Goal: Task Accomplishment & Management: Manage account settings

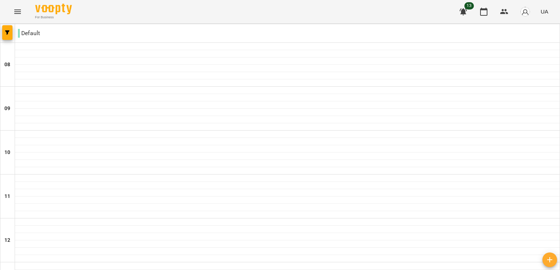
scroll to position [147, 0]
click at [16, 11] on icon "Menu" at bounding box center [17, 12] width 7 height 4
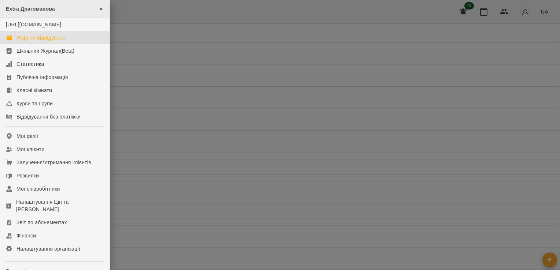
click at [60, 10] on div "Extra Драгоманова ►" at bounding box center [55, 9] width 110 height 18
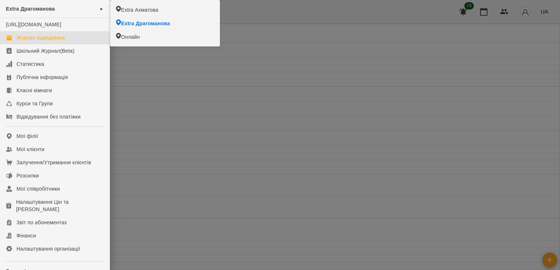
click at [223, 114] on div at bounding box center [280, 135] width 560 height 270
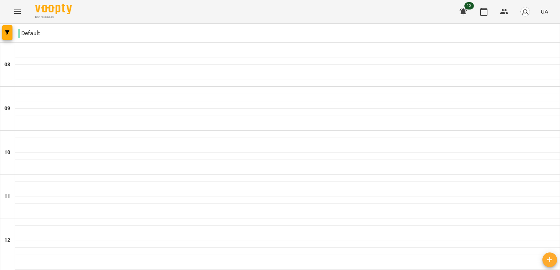
click at [28, 8] on div "For Business 13 UA" at bounding box center [280, 11] width 560 height 23
click at [19, 8] on icon "Menu" at bounding box center [17, 11] width 9 height 9
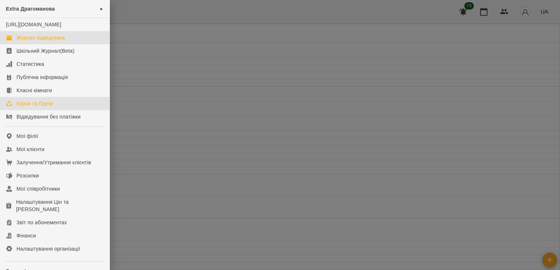
click at [41, 107] on div "Курси та Групи" at bounding box center [34, 103] width 36 height 7
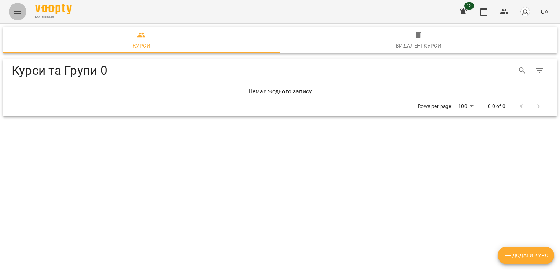
click at [16, 8] on icon "Menu" at bounding box center [17, 11] width 9 height 9
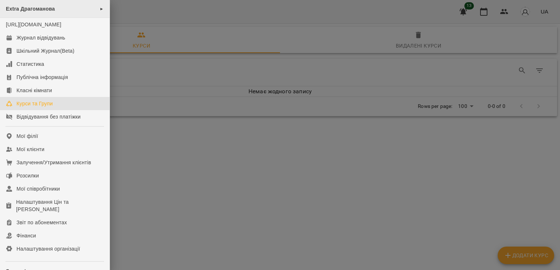
click at [93, 7] on div "Extra Драгоманова ►" at bounding box center [55, 9] width 110 height 18
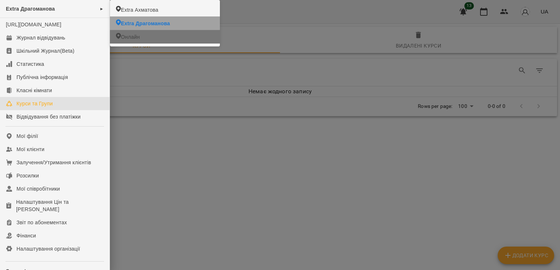
click at [140, 38] on li "Онлайн" at bounding box center [165, 37] width 110 height 14
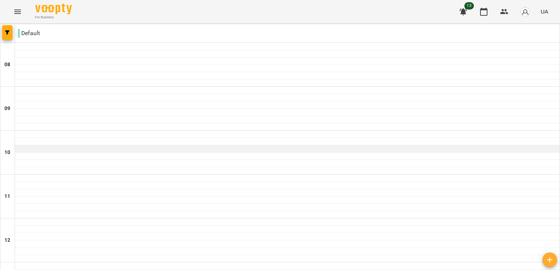
scroll to position [73, 0]
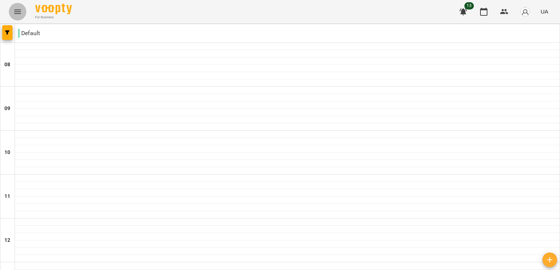
click at [16, 10] on icon "Menu" at bounding box center [17, 11] width 9 height 9
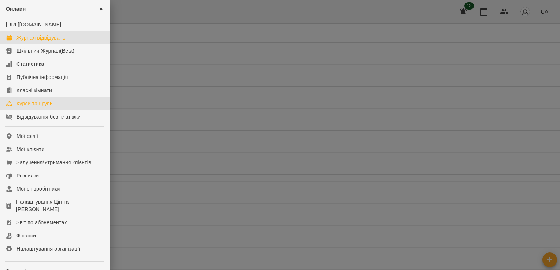
click at [33, 107] on div "Курси та Групи" at bounding box center [34, 103] width 36 height 7
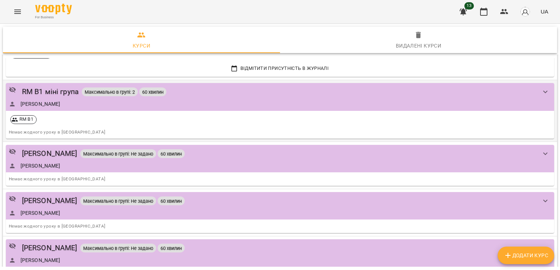
scroll to position [256, 0]
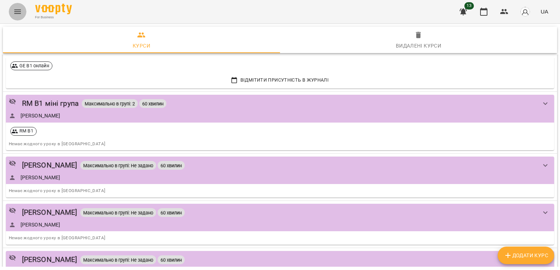
click at [13, 10] on icon "Menu" at bounding box center [17, 11] width 9 height 9
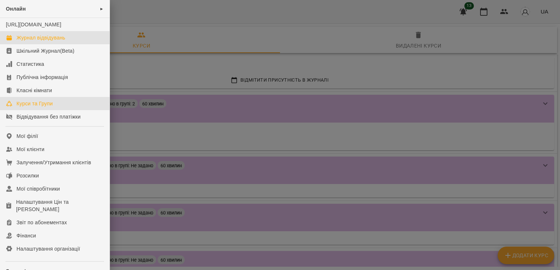
click at [43, 41] on div "Журнал відвідувань" at bounding box center [40, 37] width 49 height 7
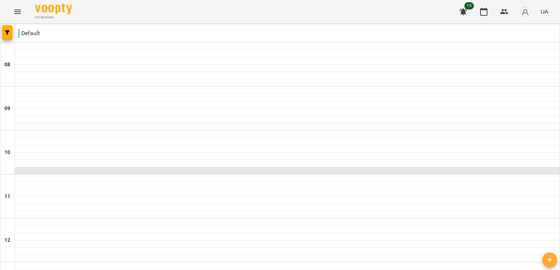
scroll to position [348, 0]
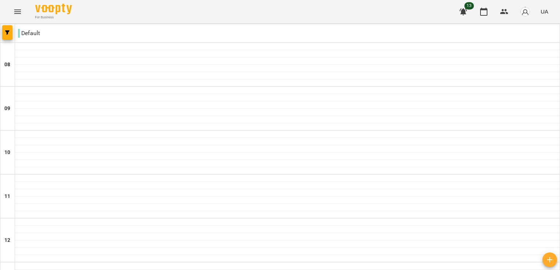
click at [17, 9] on icon "Menu" at bounding box center [17, 11] width 9 height 9
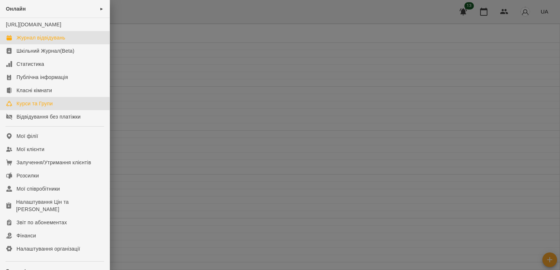
click at [35, 107] on div "Курси та Групи" at bounding box center [34, 103] width 36 height 7
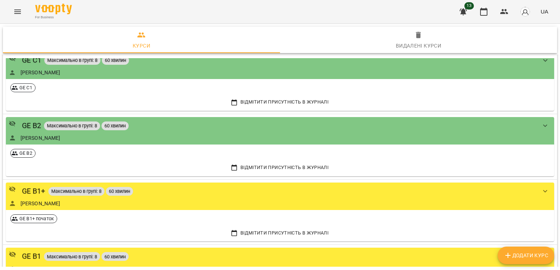
scroll to position [73, 0]
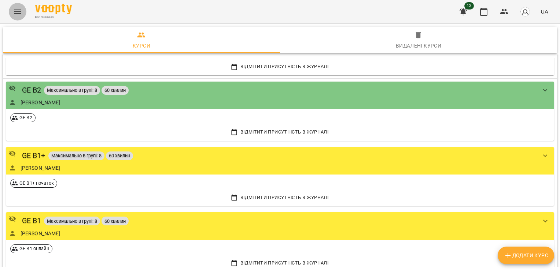
click at [18, 14] on icon "Menu" at bounding box center [17, 12] width 7 height 4
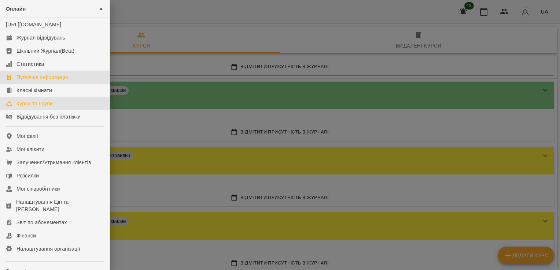
click at [41, 81] on div "Публічна інформація" at bounding box center [41, 77] width 51 height 7
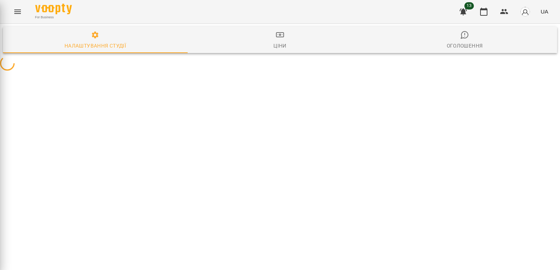
select select "**"
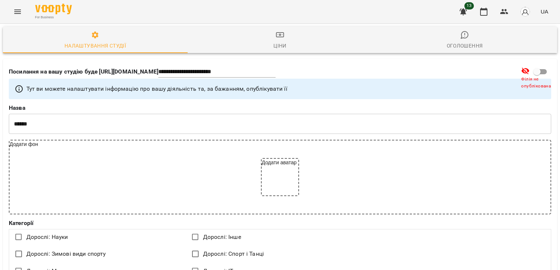
click at [19, 12] on icon "Menu" at bounding box center [17, 11] width 9 height 9
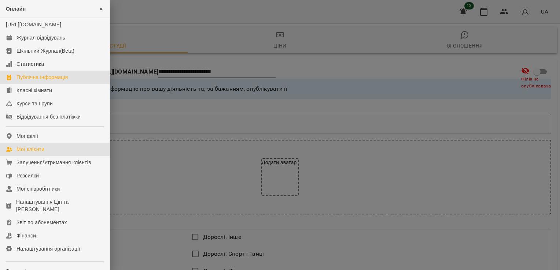
click at [33, 153] on div "Мої клієнти" at bounding box center [30, 149] width 28 height 7
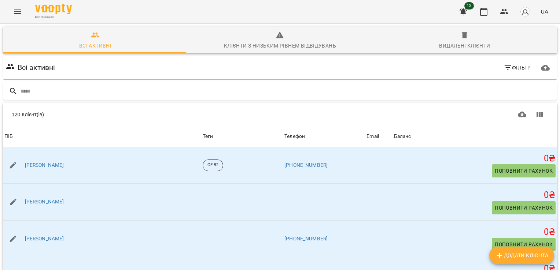
click at [15, 15] on icon "Menu" at bounding box center [17, 11] width 9 height 9
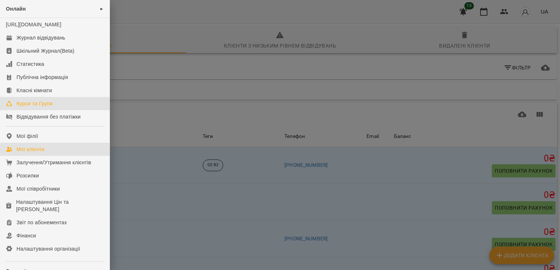
click at [40, 107] on div "Курси та Групи" at bounding box center [34, 103] width 36 height 7
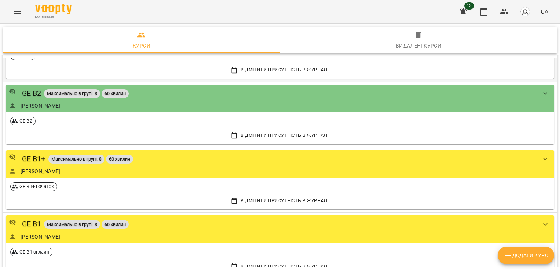
scroll to position [73, 0]
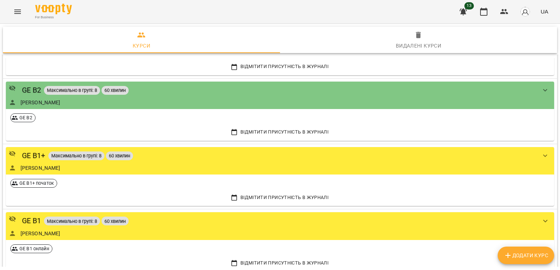
click at [21, 14] on icon "Menu" at bounding box center [17, 11] width 9 height 9
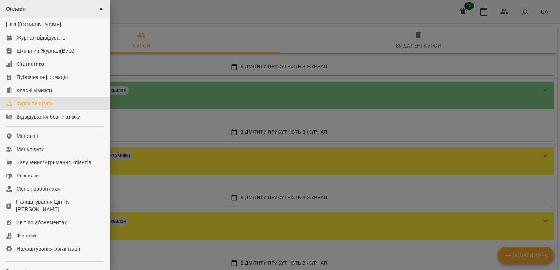
click at [23, 14] on div "Онлайн ►" at bounding box center [55, 9] width 110 height 18
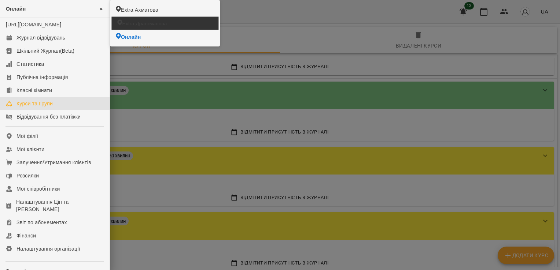
click at [167, 23] on span "Extra Драгоманова" at bounding box center [144, 23] width 45 height 7
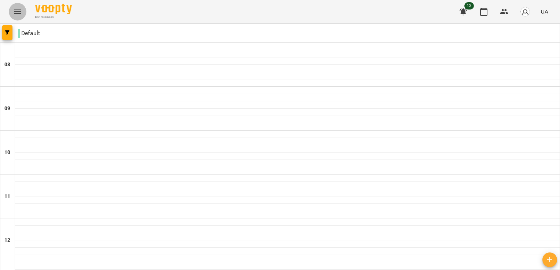
click at [10, 8] on button "Menu" at bounding box center [18, 12] width 18 height 18
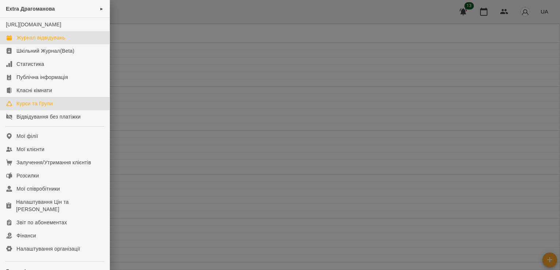
click at [31, 107] on div "Курси та Групи" at bounding box center [34, 103] width 36 height 7
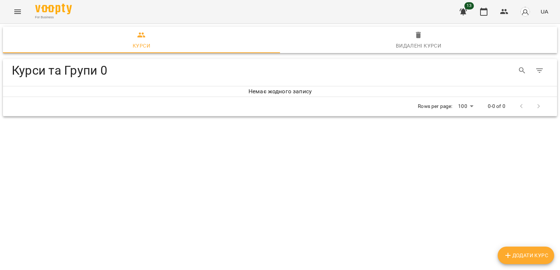
click at [23, 8] on button "Menu" at bounding box center [18, 12] width 18 height 18
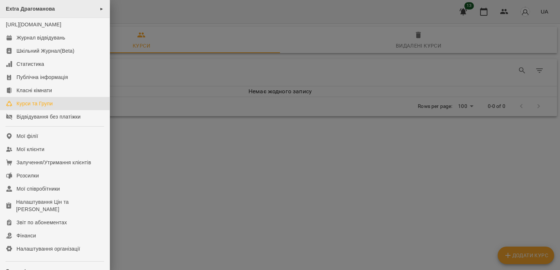
click at [47, 6] on span "Extra Драгоманова" at bounding box center [30, 9] width 49 height 6
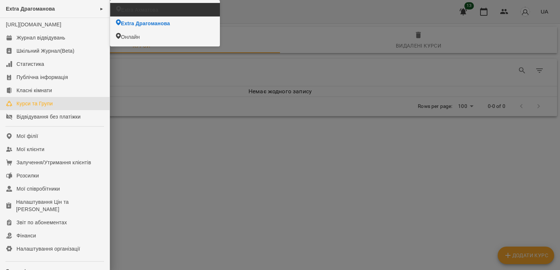
click at [140, 11] on span "Extra Ахматова" at bounding box center [139, 9] width 37 height 7
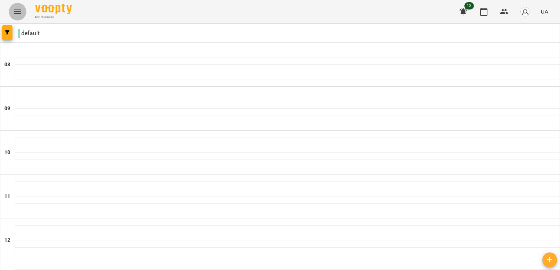
click at [19, 10] on icon "Menu" at bounding box center [17, 11] width 9 height 9
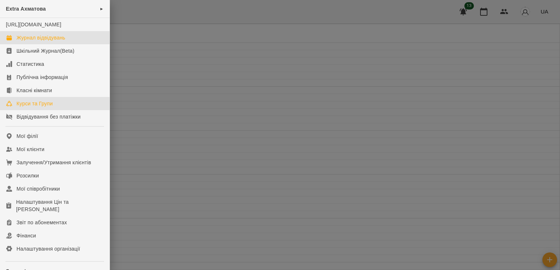
click at [41, 107] on div "Курси та Групи" at bounding box center [34, 103] width 36 height 7
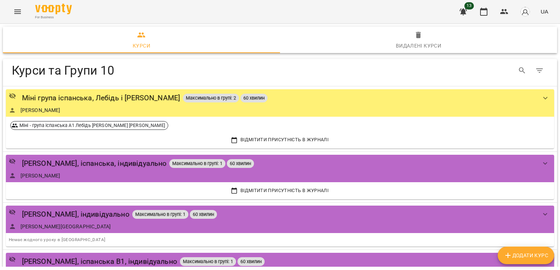
click at [13, 13] on button "Menu" at bounding box center [18, 12] width 18 height 18
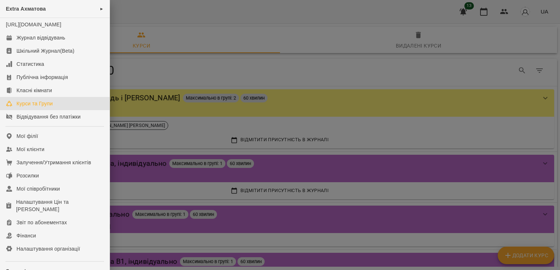
click at [188, 64] on div at bounding box center [280, 135] width 560 height 270
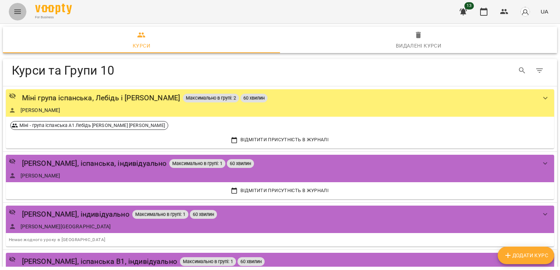
click at [20, 17] on button "Menu" at bounding box center [18, 12] width 18 height 18
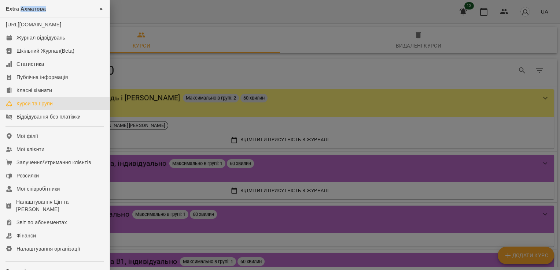
click at [20, 17] on div "Extra Ахматова ►" at bounding box center [55, 9] width 110 height 18
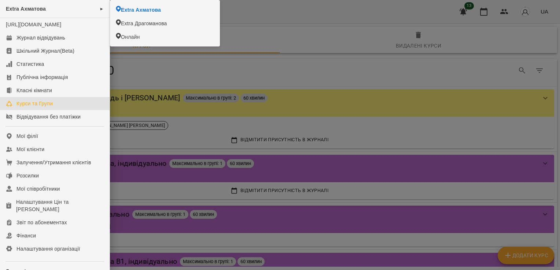
click at [150, 116] on div at bounding box center [280, 135] width 560 height 270
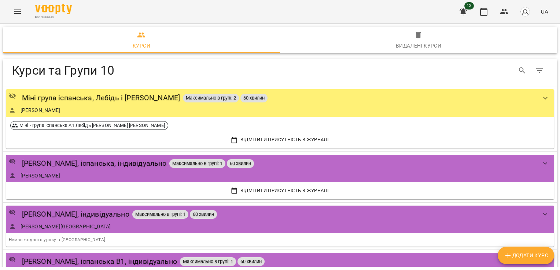
click at [19, 12] on icon "Menu" at bounding box center [17, 11] width 9 height 9
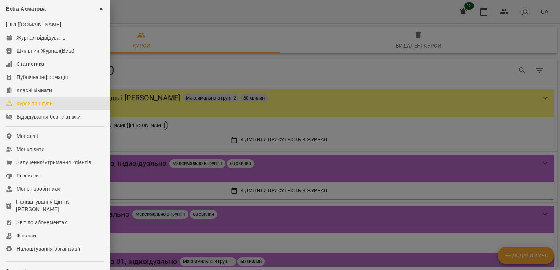
click at [235, 79] on div at bounding box center [280, 135] width 560 height 270
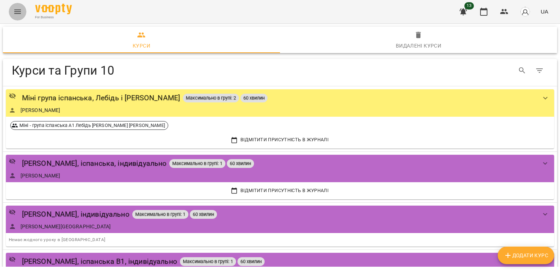
click at [13, 10] on button "Menu" at bounding box center [18, 12] width 18 height 18
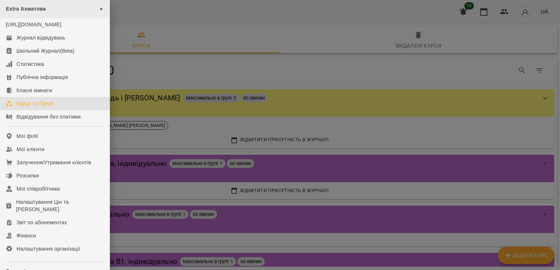
click at [75, 8] on div "Extra Ахматова ►" at bounding box center [55, 9] width 110 height 18
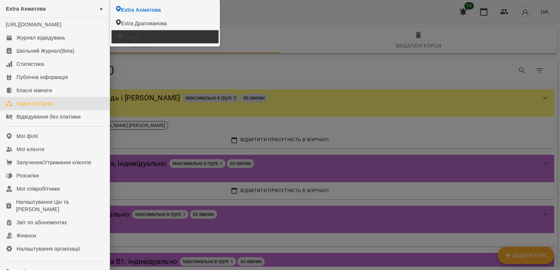
click at [130, 34] on span "Онлайн" at bounding box center [131, 36] width 18 height 7
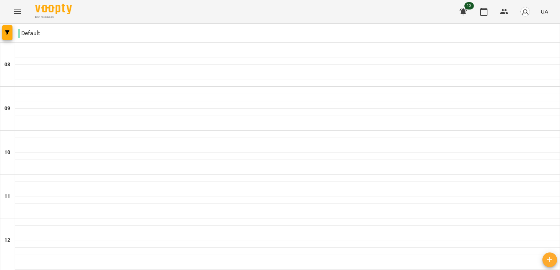
click at [18, 15] on icon "Menu" at bounding box center [17, 11] width 9 height 9
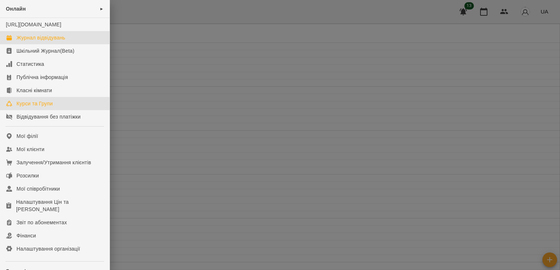
click at [34, 107] on div "Курси та Групи" at bounding box center [34, 103] width 36 height 7
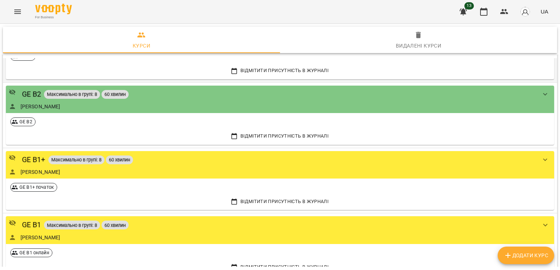
scroll to position [110, 0]
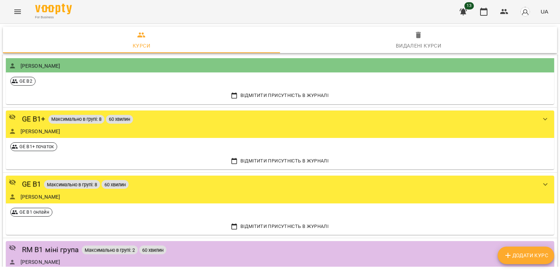
click at [16, 12] on icon "Menu" at bounding box center [17, 11] width 9 height 9
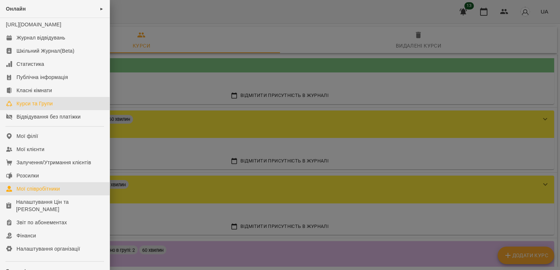
click at [40, 192] on link "Мої співробітники" at bounding box center [55, 188] width 110 height 13
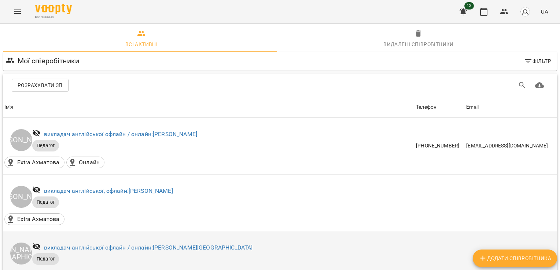
scroll to position [366, 0]
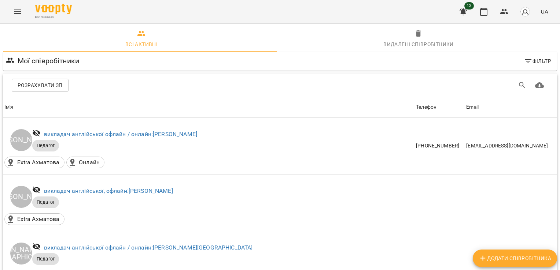
click at [19, 13] on icon "Menu" at bounding box center [17, 11] width 9 height 9
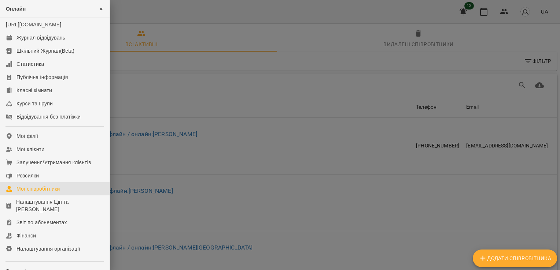
click at [190, 75] on div at bounding box center [280, 135] width 560 height 270
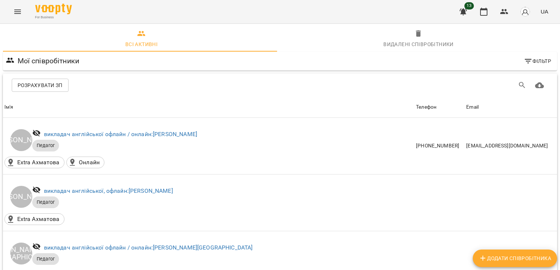
scroll to position [110, 0]
click at [12, 11] on button "Menu" at bounding box center [18, 12] width 18 height 18
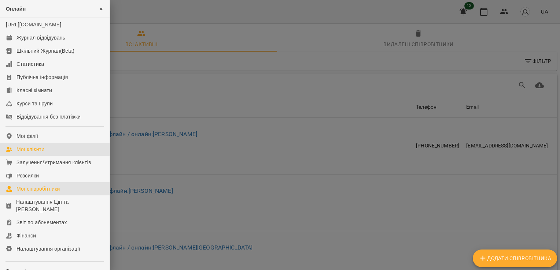
click at [41, 153] on div "Мої клієнти" at bounding box center [30, 149] width 28 height 7
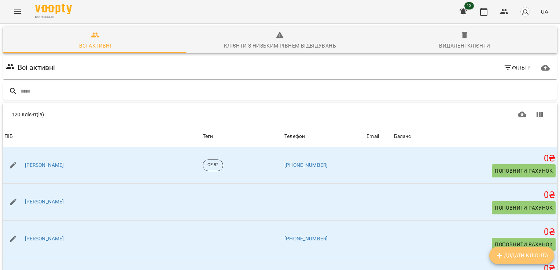
click at [522, 259] on button "Додати клієнта" at bounding box center [521, 256] width 65 height 18
select select "**"
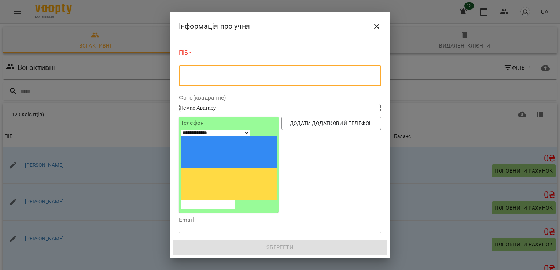
click at [214, 76] on textarea at bounding box center [280, 76] width 192 height 7
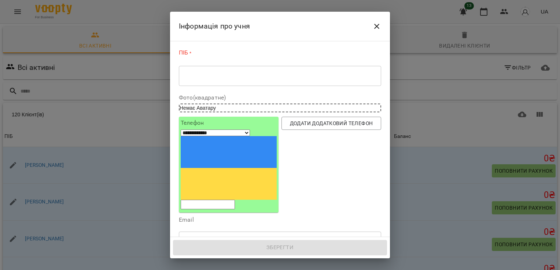
click at [267, 68] on div "* ​" at bounding box center [280, 76] width 202 height 21
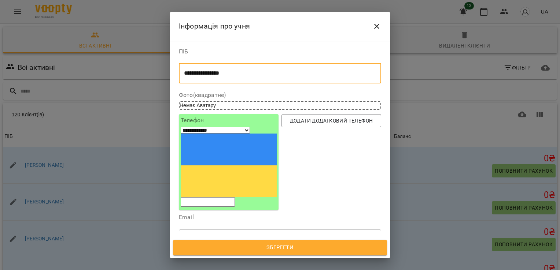
type textarea "**********"
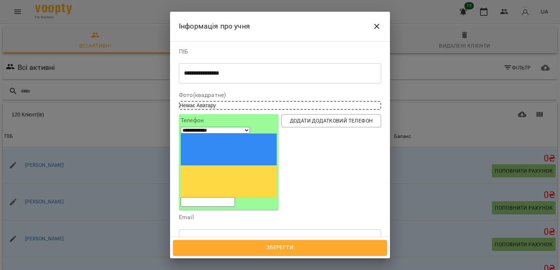
click at [280, 215] on div "Email ​" at bounding box center [280, 234] width 202 height 38
paste input "**********"
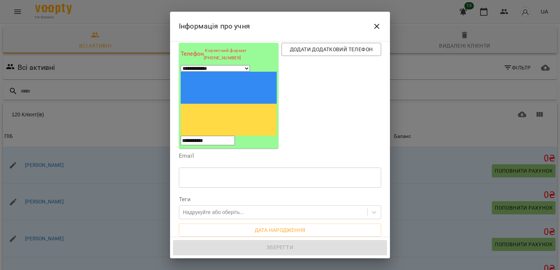
scroll to position [73, 0]
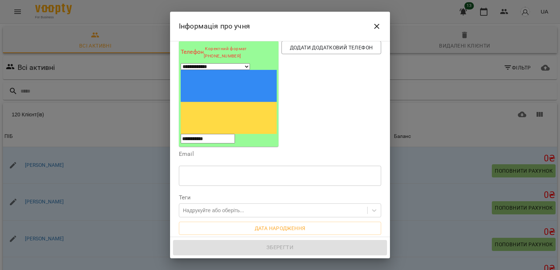
type input "**********"
click at [220, 259] on textarea at bounding box center [280, 264] width 192 height 7
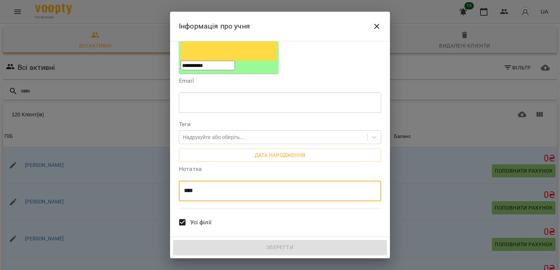
type textarea "****"
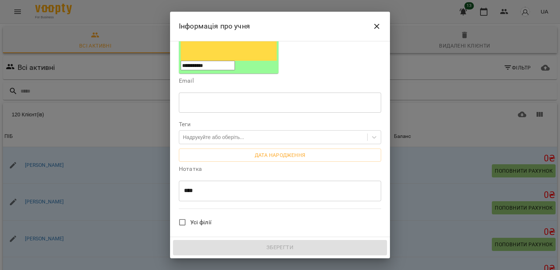
scroll to position [220, 0]
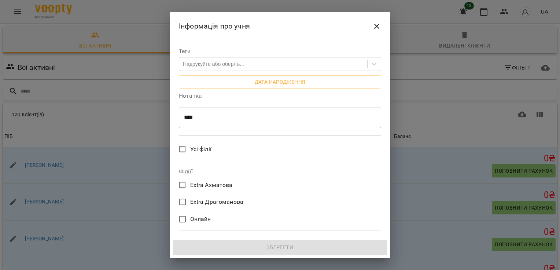
click at [208, 215] on span "Онлайн" at bounding box center [200, 219] width 21 height 9
click at [219, 243] on span "Всі викладачі" at bounding box center [209, 247] width 38 height 9
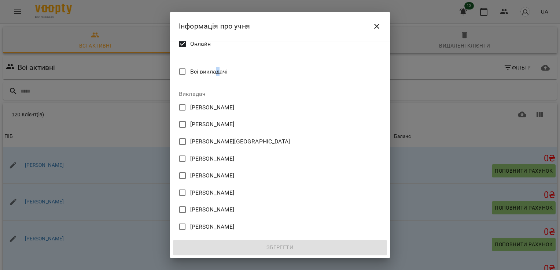
scroll to position [359, 0]
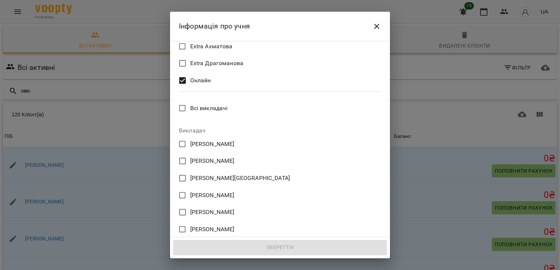
click at [201, 259] on span "[PERSON_NAME]" at bounding box center [212, 263] width 44 height 9
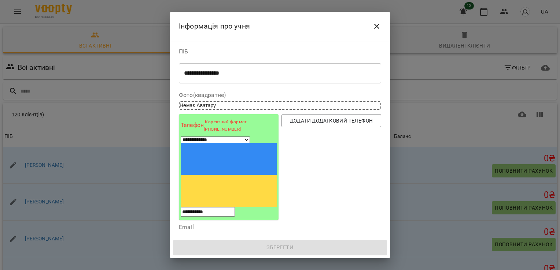
scroll to position [0, 0]
click at [235, 207] on input "**********" at bounding box center [208, 212] width 54 height 10
click at [197, 145] on div "**********" at bounding box center [229, 176] width 96 height 81
click at [193, 142] on select "**********" at bounding box center [215, 140] width 69 height 7
select select "**"
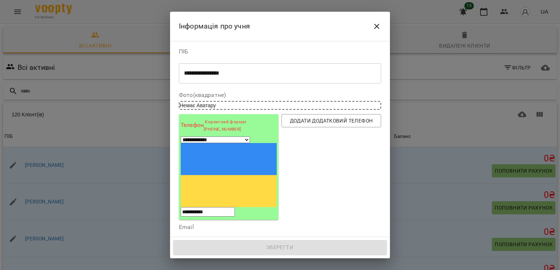
click at [181, 137] on select "**********" at bounding box center [215, 140] width 69 height 7
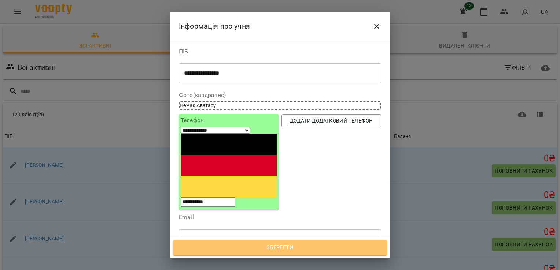
click at [293, 246] on span "Зберегти" at bounding box center [280, 248] width 198 height 10
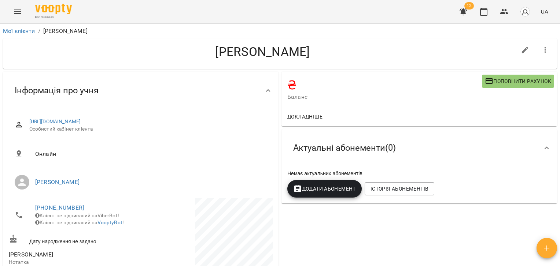
click at [522, 52] on icon "button" at bounding box center [525, 50] width 7 height 7
select select "**"
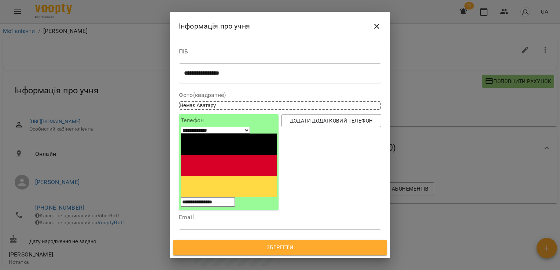
scroll to position [110, 0]
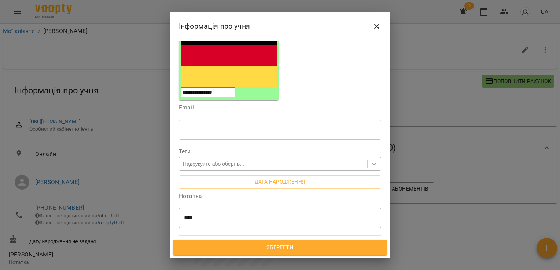
click at [370, 160] on icon at bounding box center [373, 163] width 7 height 7
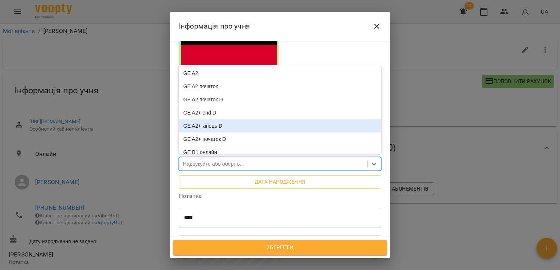
scroll to position [103, 0]
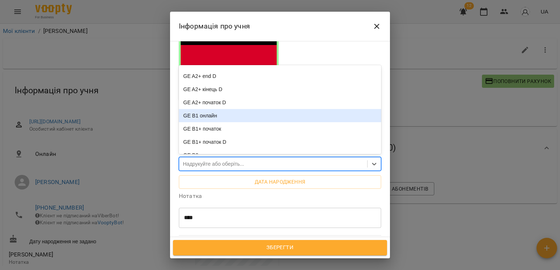
click at [219, 109] on div "GE B1 онлайн" at bounding box center [280, 115] width 202 height 13
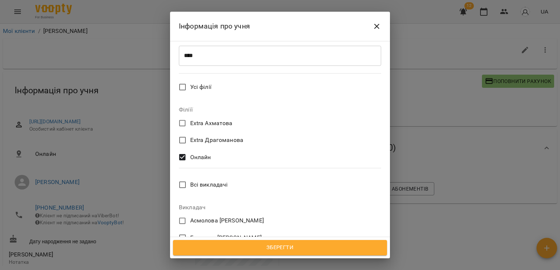
scroll to position [330, 0]
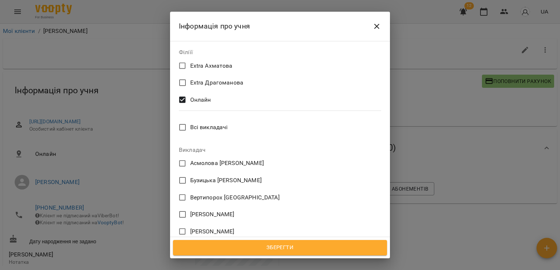
click at [295, 240] on div "Зберегти" at bounding box center [280, 247] width 220 height 21
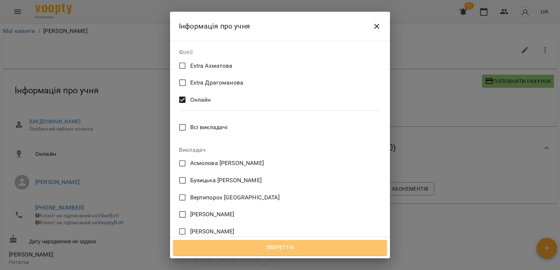
click at [295, 246] on span "Зберегти" at bounding box center [280, 248] width 198 height 10
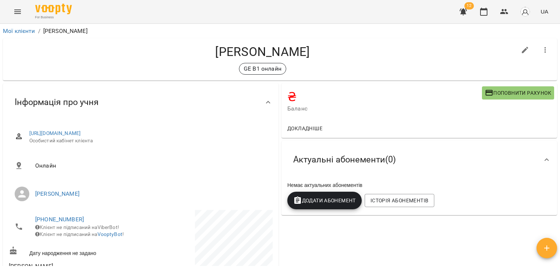
click at [494, 93] on span "Поповнити рахунок" at bounding box center [518, 93] width 66 height 9
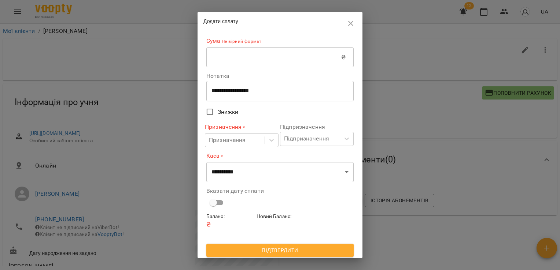
click at [224, 58] on input "text" at bounding box center [273, 57] width 135 height 21
type input "****"
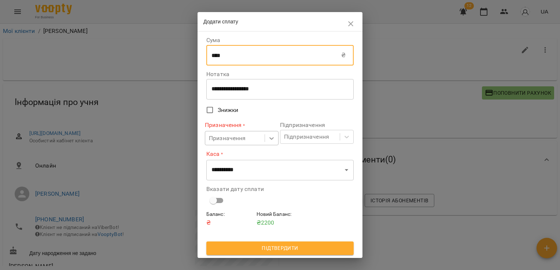
click at [271, 137] on icon at bounding box center [271, 138] width 7 height 7
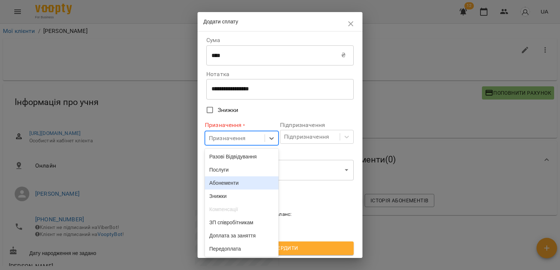
drag, startPoint x: 236, startPoint y: 187, endPoint x: 331, endPoint y: 147, distance: 103.1
click at [237, 186] on div "Абонементи" at bounding box center [242, 183] width 74 height 13
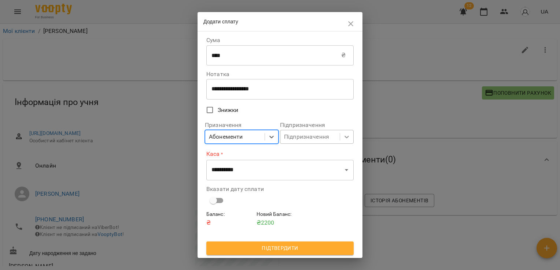
click at [348, 140] on icon at bounding box center [346, 136] width 7 height 7
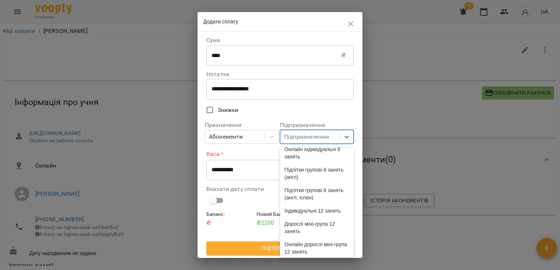
scroll to position [256, 0]
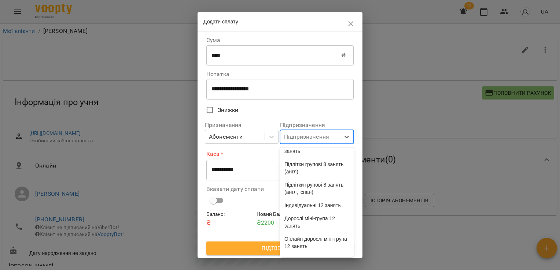
click at [318, 117] on div "Онлайн підлітки групові 8 занять (англ)" at bounding box center [317, 106] width 74 height 21
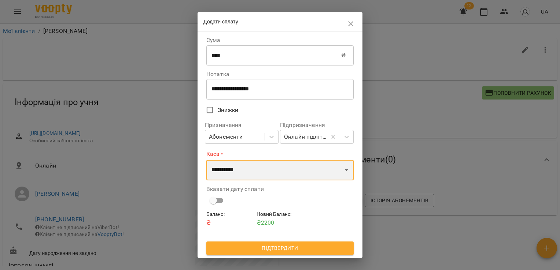
click at [343, 178] on select "**********" at bounding box center [279, 170] width 147 height 21
select select "****"
click at [206, 160] on select "**********" at bounding box center [279, 170] width 147 height 21
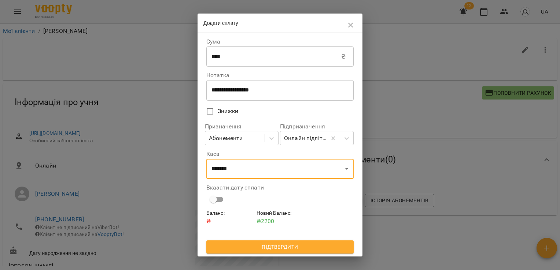
click at [274, 247] on span "Підтвердити" at bounding box center [280, 247] width 136 height 9
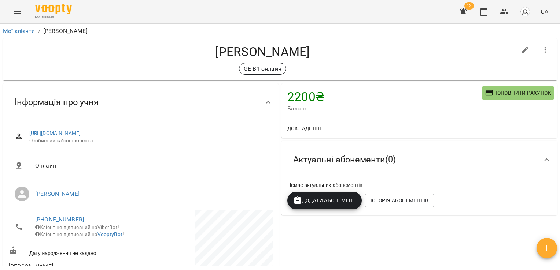
click at [332, 204] on span "Додати Абонемент" at bounding box center [324, 200] width 63 height 9
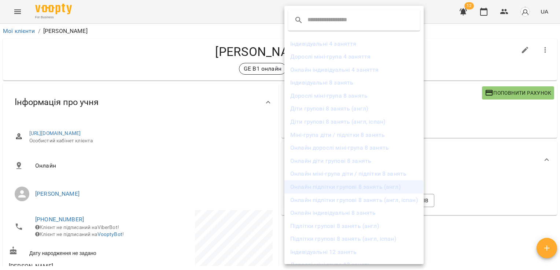
click at [320, 186] on li "Онлайн підлітки групові 8 занять (англ)" at bounding box center [353, 187] width 139 height 13
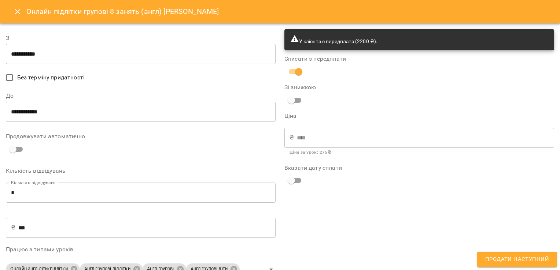
click at [58, 53] on input "**********" at bounding box center [141, 54] width 270 height 21
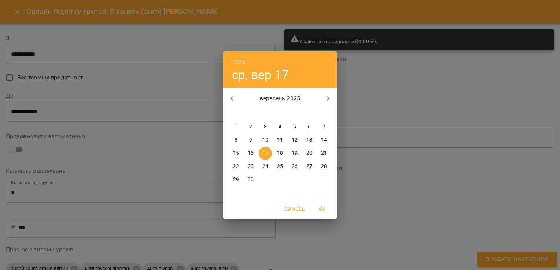
click at [252, 155] on p "16" at bounding box center [251, 153] width 6 height 7
type input "**********"
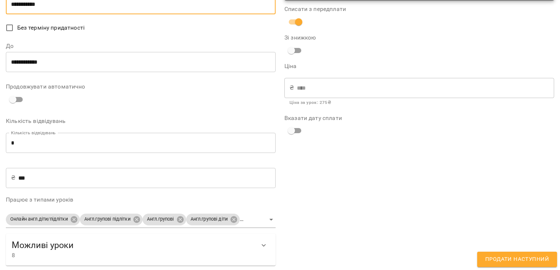
scroll to position [51, 0]
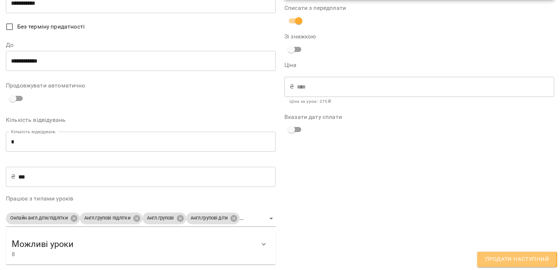
drag, startPoint x: 512, startPoint y: 259, endPoint x: 514, endPoint y: 251, distance: 8.1
click at [512, 259] on span "Продати наступний" at bounding box center [517, 260] width 64 height 10
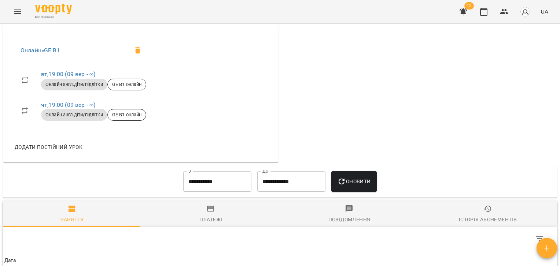
scroll to position [403, 0]
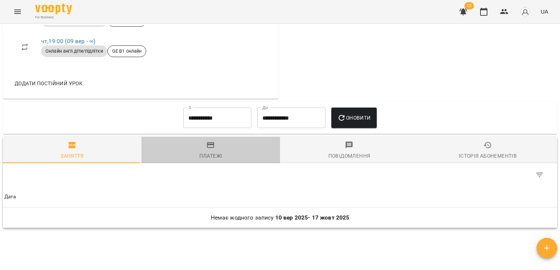
click at [217, 160] on div "Платежі" at bounding box center [210, 156] width 23 height 9
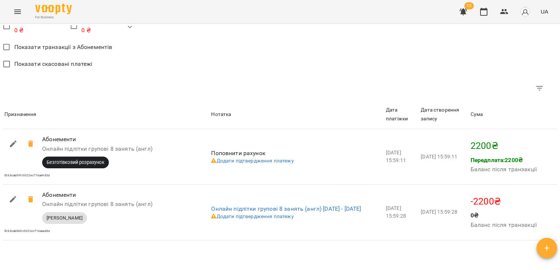
scroll to position [623, 0]
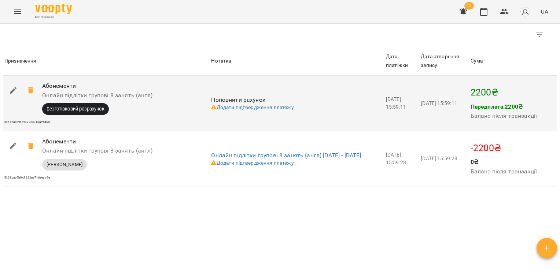
click at [9, 95] on icon "button" at bounding box center [13, 90] width 9 height 9
select select "****"
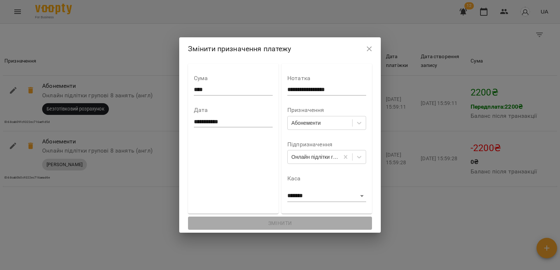
click at [374, 48] on icon "button" at bounding box center [369, 49] width 9 height 9
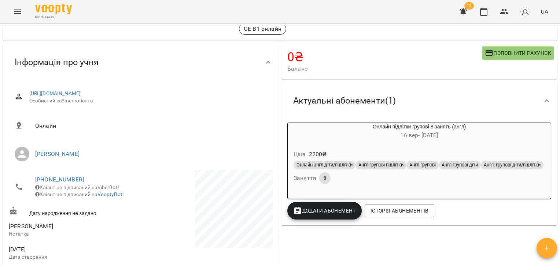
scroll to position [0, 0]
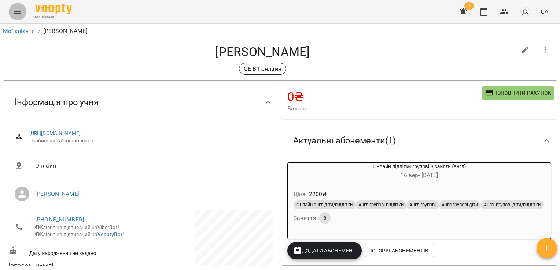
click at [16, 10] on icon "Menu" at bounding box center [17, 12] width 7 height 4
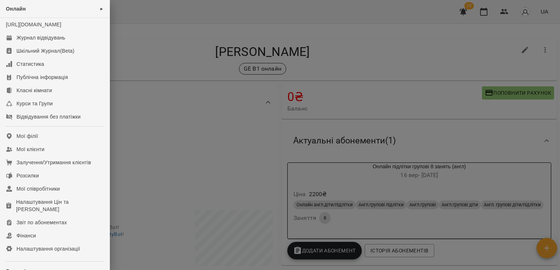
click at [145, 47] on div at bounding box center [280, 135] width 560 height 270
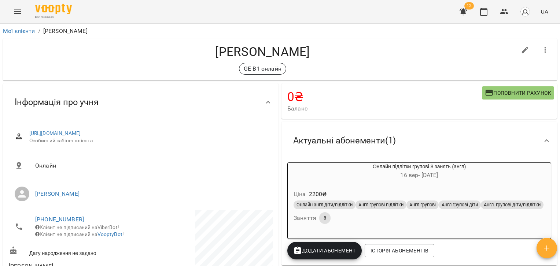
click at [13, 16] on button "Menu" at bounding box center [18, 12] width 18 height 18
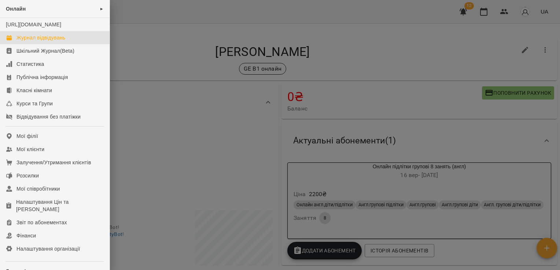
click at [29, 41] on div "Журнал відвідувань" at bounding box center [40, 37] width 49 height 7
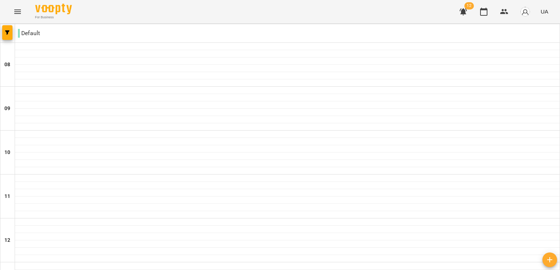
click at [464, 14] on icon "button" at bounding box center [462, 11] width 7 height 7
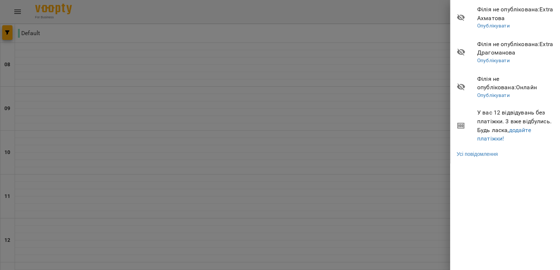
click at [392, 56] on div at bounding box center [280, 135] width 560 height 270
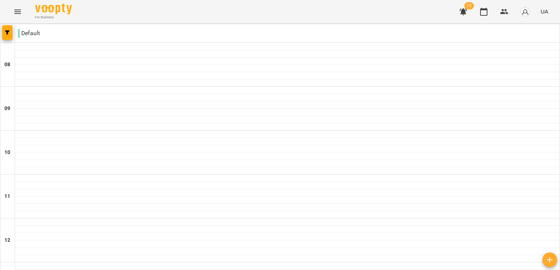
click at [22, 11] on icon "Menu" at bounding box center [17, 11] width 9 height 9
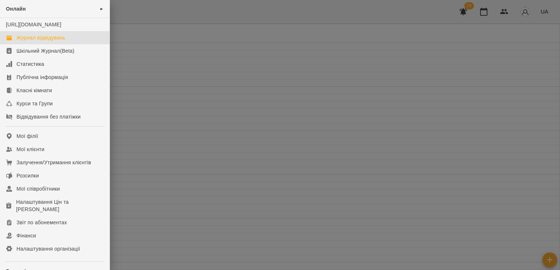
click at [167, 93] on div at bounding box center [280, 135] width 560 height 270
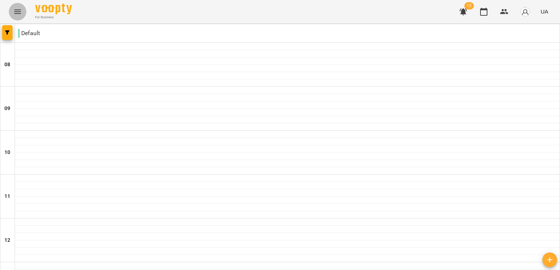
click at [18, 11] on icon "Menu" at bounding box center [17, 12] width 7 height 4
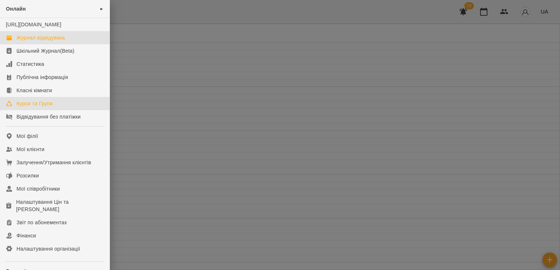
click at [40, 107] on div "Курси та Групи" at bounding box center [34, 103] width 36 height 7
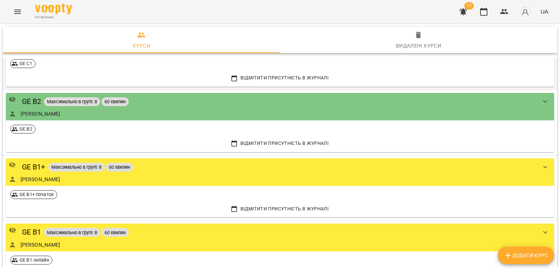
scroll to position [73, 0]
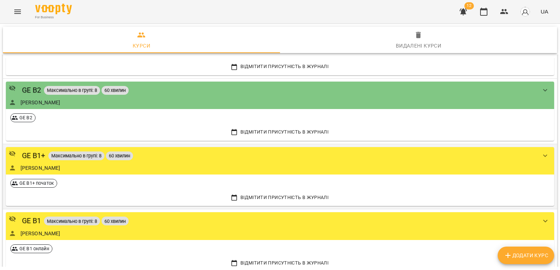
click at [264, 198] on span "Відмітити присутність в Журналі" at bounding box center [280, 198] width 539 height 8
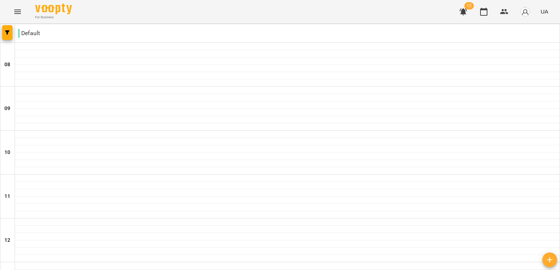
scroll to position [348, 0]
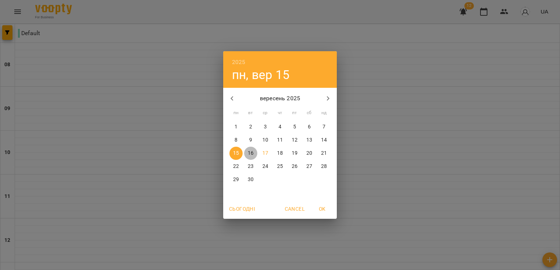
click at [249, 153] on p "16" at bounding box center [251, 153] width 6 height 7
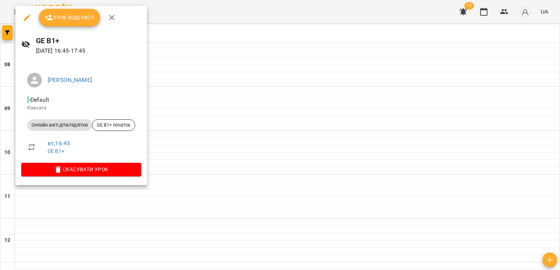
click at [282, 46] on div at bounding box center [280, 135] width 560 height 270
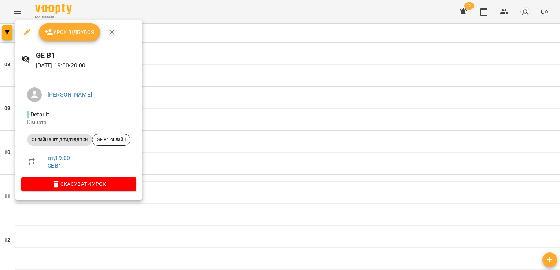
click at [114, 30] on icon "button" at bounding box center [111, 32] width 9 height 9
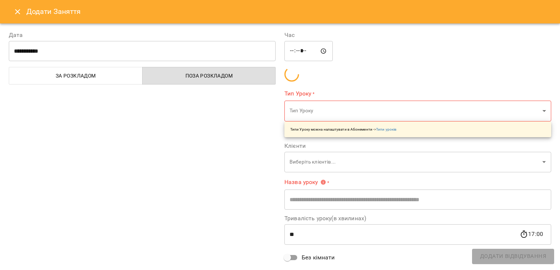
type input "**********"
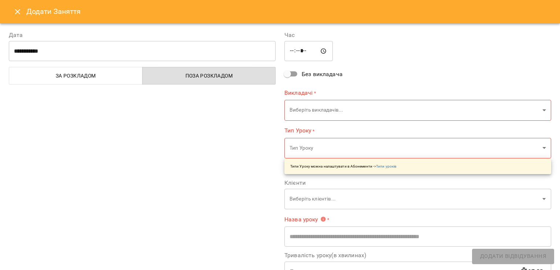
click at [17, 10] on icon "Close" at bounding box center [17, 11] width 9 height 9
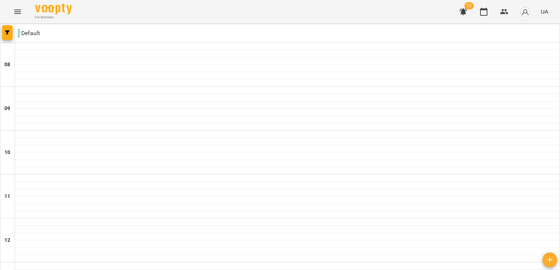
scroll to position [202, 0]
click at [13, 9] on icon "Menu" at bounding box center [17, 11] width 9 height 9
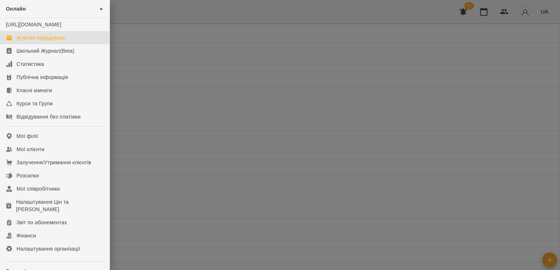
click at [41, 41] on div "Журнал відвідувань" at bounding box center [40, 37] width 49 height 7
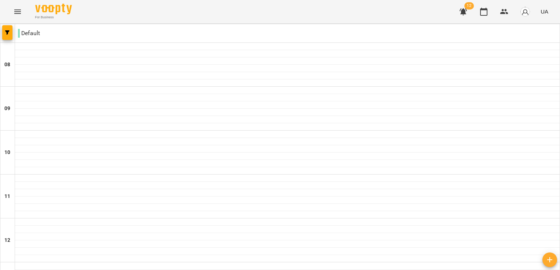
scroll to position [348, 0]
